Goal: Transaction & Acquisition: Purchase product/service

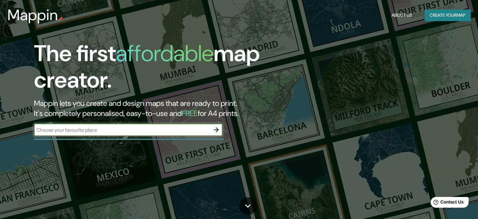
click at [181, 132] on input "text" at bounding box center [122, 129] width 176 height 7
type input "bogota"
click at [216, 130] on icon "button" at bounding box center [217, 130] width 8 height 8
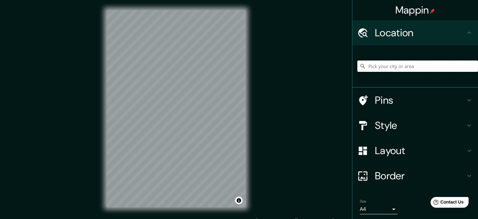
click at [393, 61] on input "Pick your city or area" at bounding box center [418, 65] width 121 height 11
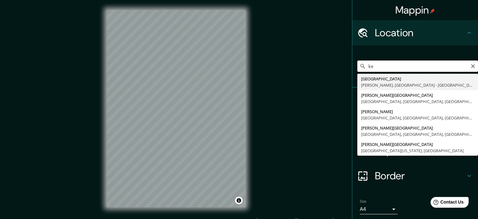
type input "k"
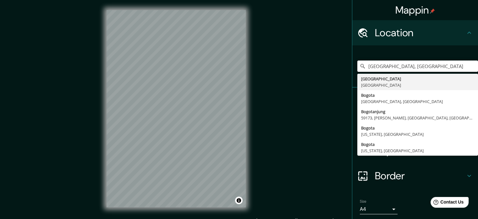
drag, startPoint x: 413, startPoint y: 68, endPoint x: 323, endPoint y: 74, distance: 90.5
click at [323, 74] on div "Mappin Location Bogotá, Colombia Bogotá Colombia Bogota Nueva Jersey, Estados U…" at bounding box center [239, 113] width 478 height 227
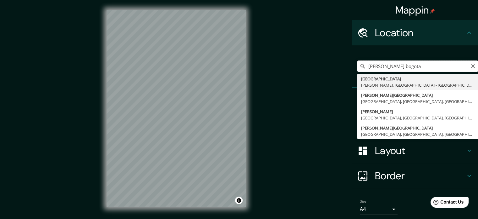
type input "[PERSON_NAME] bogota"
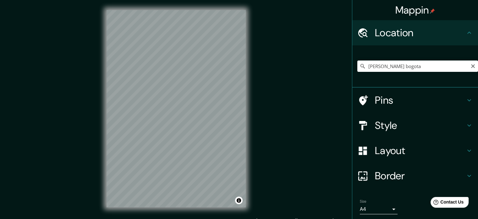
click at [393, 98] on h4 "Pins" at bounding box center [420, 100] width 91 height 13
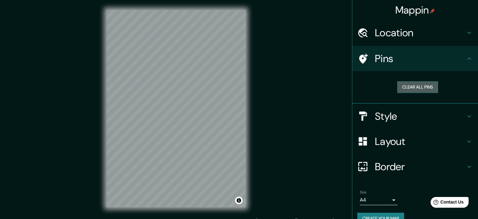
click at [417, 87] on button "Clear all pins" at bounding box center [418, 87] width 41 height 12
click at [455, 54] on h4 "Pins" at bounding box center [420, 58] width 91 height 13
click at [359, 59] on icon at bounding box center [363, 58] width 11 height 11
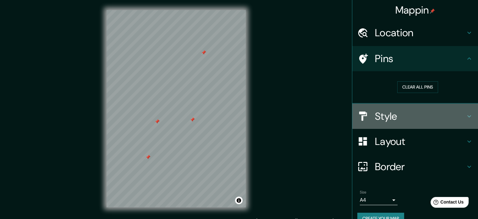
click at [390, 108] on div "Style" at bounding box center [416, 115] width 126 height 25
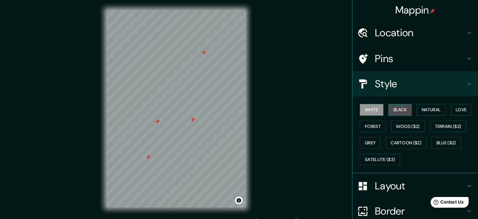
click at [395, 108] on button "Black" at bounding box center [401, 110] width 24 height 12
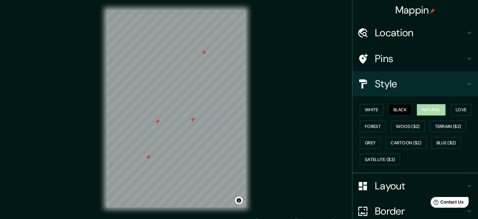
click at [424, 113] on button "Natural" at bounding box center [431, 110] width 29 height 12
click at [461, 115] on div "White Black Natural Love Forest Wood ($2) Terrain ($2) Grey Cartoon ($2) Blue (…" at bounding box center [418, 134] width 121 height 66
click at [460, 112] on button "Love" at bounding box center [461, 110] width 21 height 12
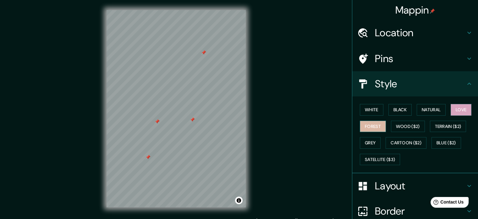
click at [366, 126] on button "Forest" at bounding box center [373, 126] width 26 height 12
click at [370, 139] on button "Grey" at bounding box center [370, 143] width 21 height 12
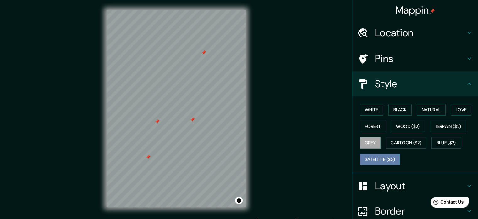
click at [371, 155] on button "Satellite ($3)" at bounding box center [380, 159] width 40 height 12
click at [371, 141] on button "Grey" at bounding box center [370, 143] width 21 height 12
click at [380, 107] on div "White Black Natural Love Forest Wood ($2) Terrain ($2) Grey Cartoon ($2) Blue (…" at bounding box center [418, 134] width 121 height 66
click at [374, 108] on button "White" at bounding box center [372, 110] width 24 height 12
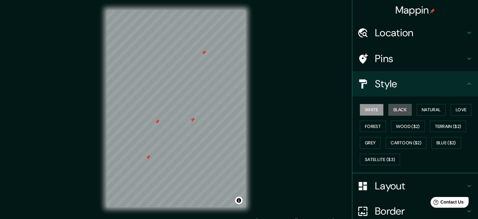
click at [395, 109] on button "Black" at bounding box center [401, 110] width 24 height 12
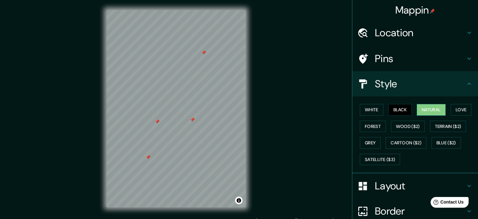
click at [426, 112] on button "Natural" at bounding box center [431, 110] width 29 height 12
click at [458, 111] on button "Love" at bounding box center [461, 110] width 21 height 12
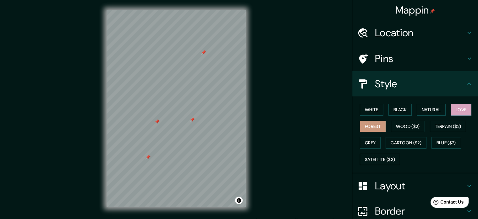
click at [370, 123] on button "Forest" at bounding box center [373, 126] width 26 height 12
click at [369, 142] on button "Grey" at bounding box center [370, 143] width 21 height 12
click at [370, 126] on button "Forest" at bounding box center [373, 126] width 26 height 12
click at [365, 141] on button "Grey" at bounding box center [370, 143] width 21 height 12
click at [376, 126] on button "Forest" at bounding box center [373, 126] width 26 height 12
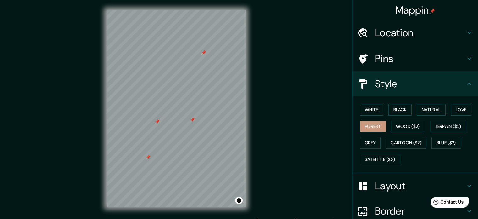
drag, startPoint x: 248, startPoint y: 97, endPoint x: 256, endPoint y: 84, distance: 14.6
click at [256, 84] on div "© Mapbox © OpenStreetMap Improve this map" at bounding box center [176, 108] width 159 height 217
click at [366, 140] on button "Grey" at bounding box center [370, 143] width 21 height 12
click at [370, 114] on button "White" at bounding box center [372, 110] width 24 height 12
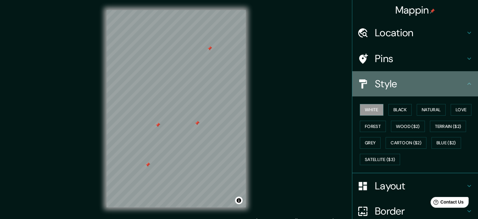
click at [406, 88] on h4 "Style" at bounding box center [420, 83] width 91 height 13
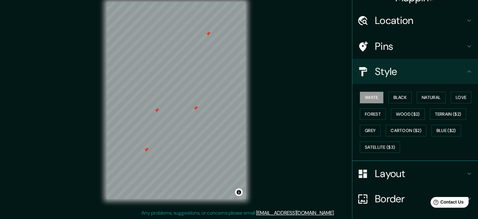
scroll to position [56, 0]
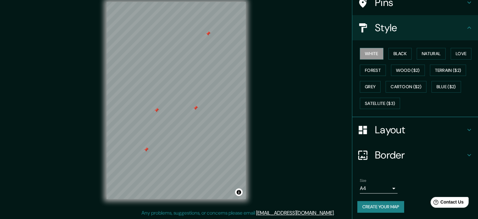
click at [376, 202] on button "Create your map" at bounding box center [381, 207] width 47 height 12
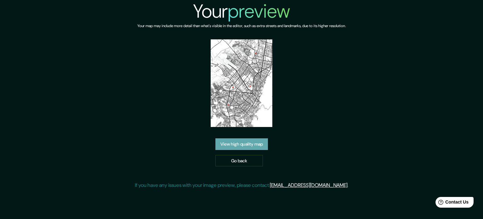
click at [265, 144] on link "View high quality map" at bounding box center [241, 144] width 53 height 12
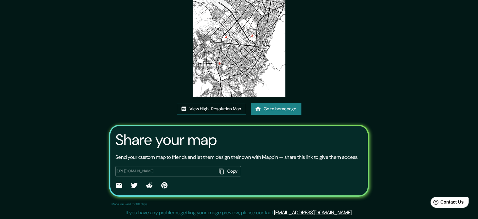
scroll to position [70, 0]
click at [221, 103] on link "View High-Resolution Map" at bounding box center [211, 109] width 69 height 12
click at [266, 103] on link "Go to homepage" at bounding box center [276, 109] width 50 height 12
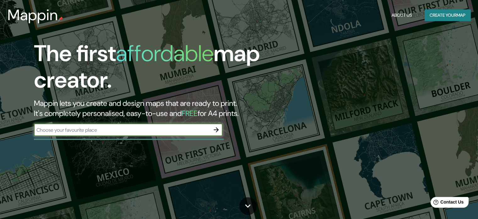
click at [202, 130] on input "text" at bounding box center [122, 129] width 176 height 7
type input "BOGO"
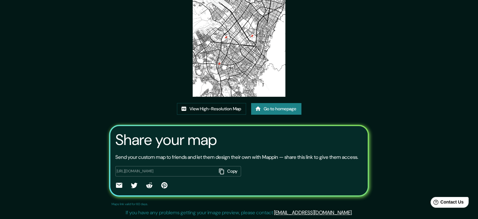
scroll to position [70, 0]
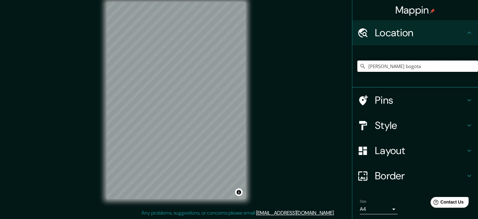
drag, startPoint x: 404, startPoint y: 68, endPoint x: 319, endPoint y: 56, distance: 85.8
click at [319, 56] on div "Mappin Location [PERSON_NAME] bogota Pins Style Layout Border Choose a border. …" at bounding box center [239, 105] width 478 height 227
type input "BO"
